Goal: Use online tool/utility: Utilize a website feature to perform a specific function

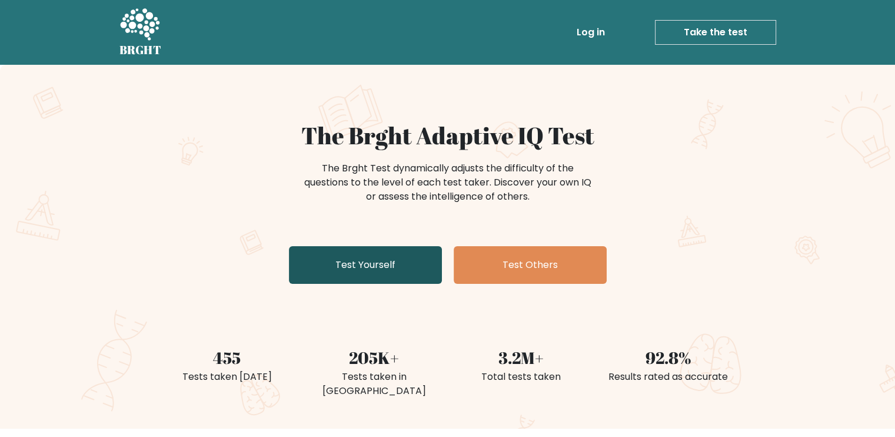
click at [375, 270] on link "Test Yourself" at bounding box center [365, 265] width 153 height 38
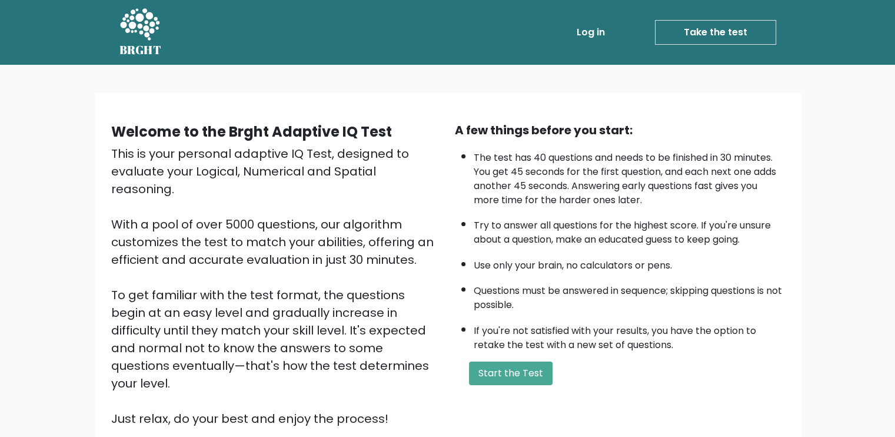
scroll to position [44, 0]
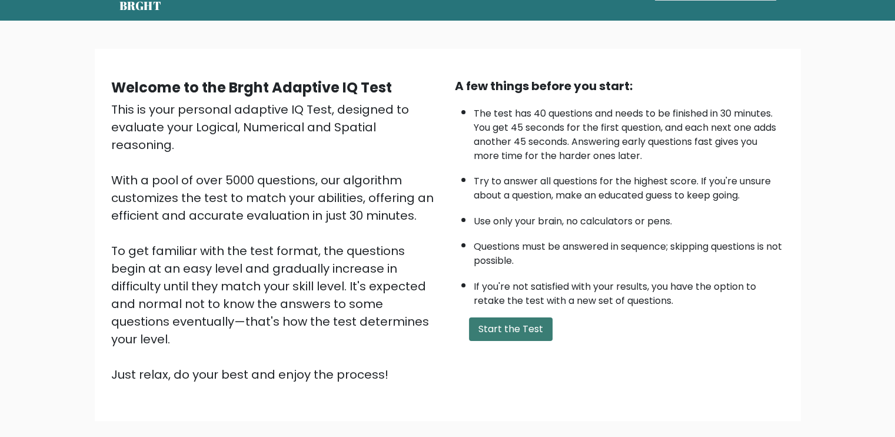
click at [480, 328] on button "Start the Test" at bounding box center [511, 329] width 84 height 24
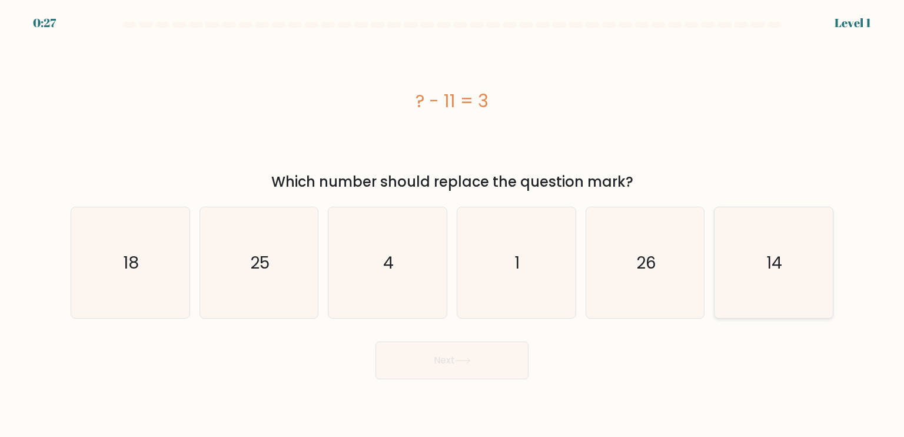
click at [751, 237] on icon "14" at bounding box center [773, 262] width 111 height 111
click at [453, 224] on input "f. 14" at bounding box center [452, 221] width 1 height 6
radio input "true"
